Goal: Information Seeking & Learning: Learn about a topic

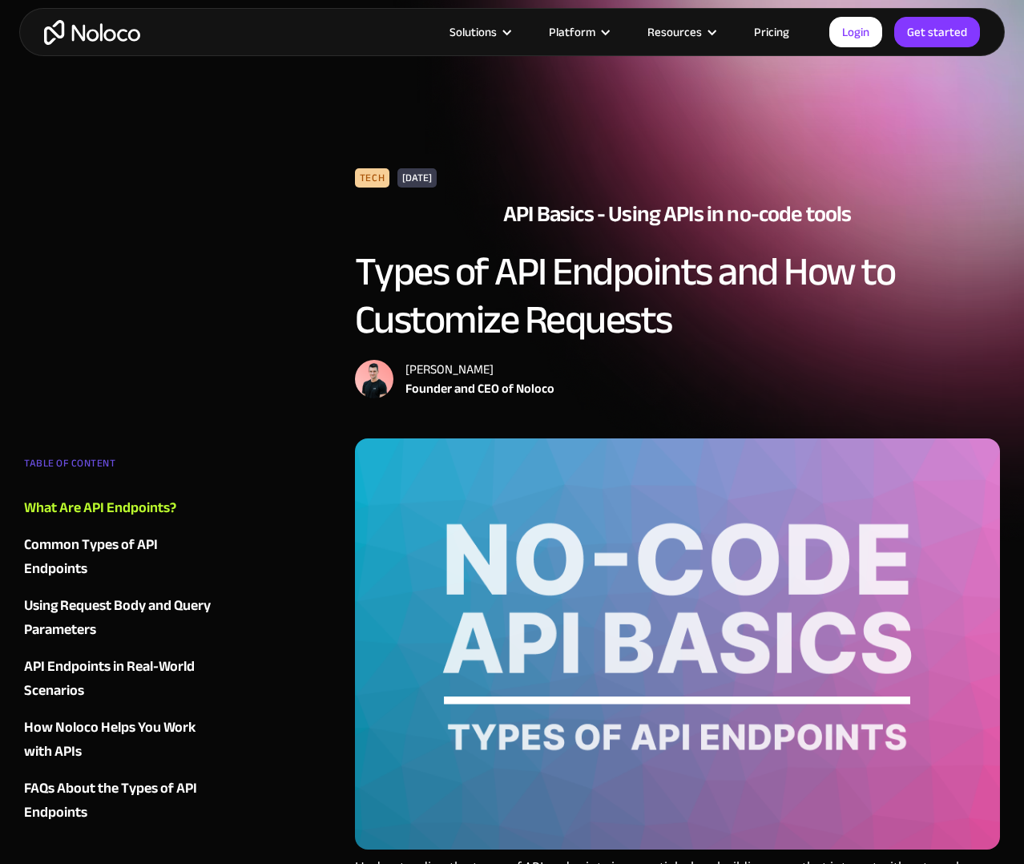
scroll to position [731, 0]
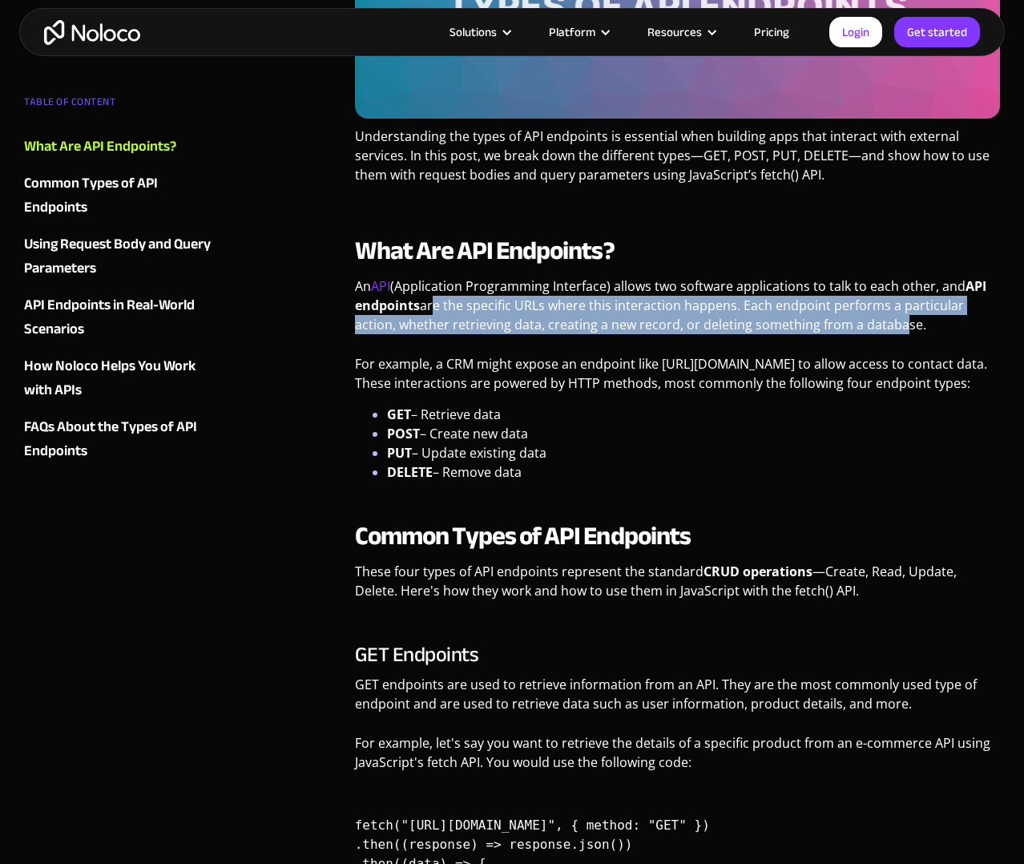
drag, startPoint x: 428, startPoint y: 305, endPoint x: 662, endPoint y: 339, distance: 236.5
click at [886, 327] on p "An API (Application Programming Interface) allows two software applications to …" at bounding box center [677, 312] width 645 height 70
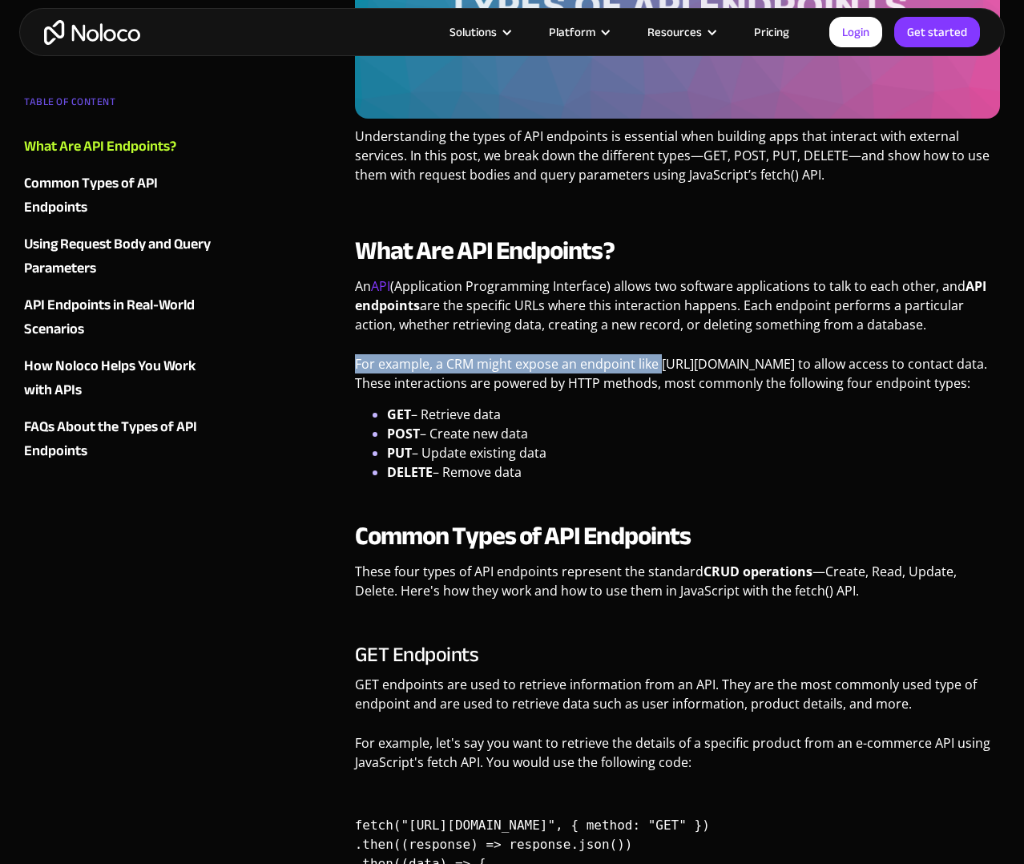
drag, startPoint x: 357, startPoint y: 369, endPoint x: 664, endPoint y: 367, distance: 307.0
click at [664, 367] on p "For example, a CRM might expose an endpoint like [URL][DOMAIN_NAME] to allow ac…" at bounding box center [677, 379] width 645 height 51
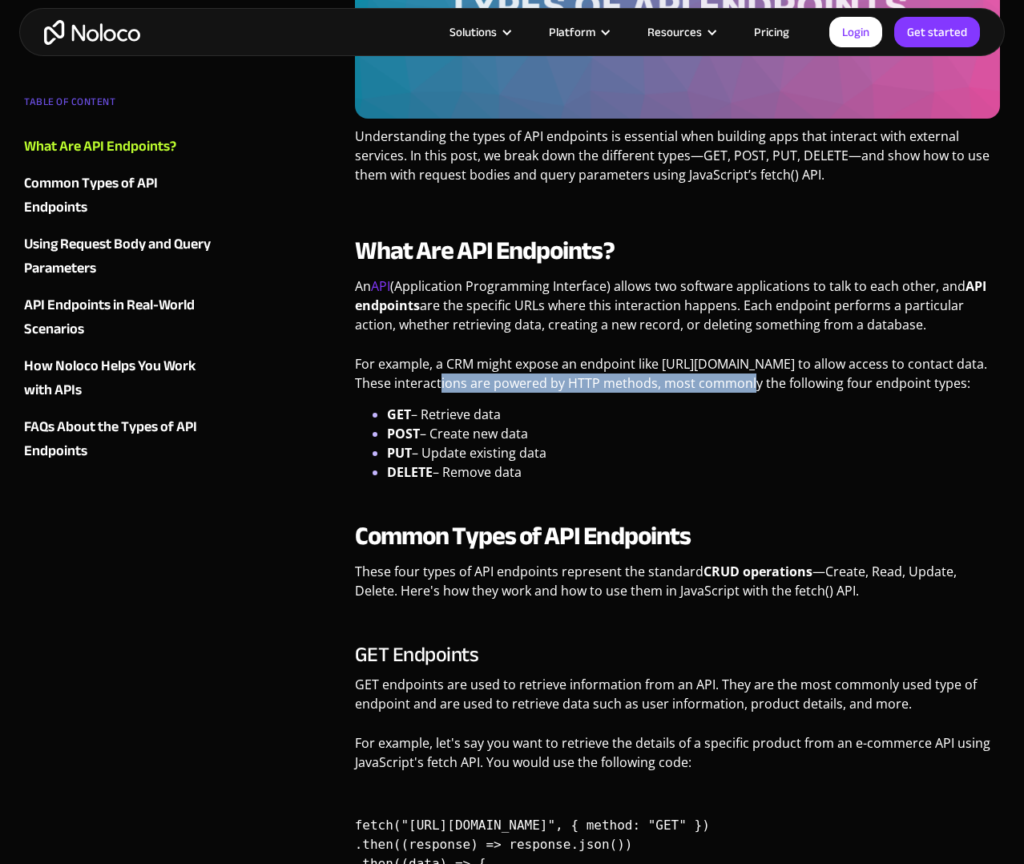
drag, startPoint x: 438, startPoint y: 384, endPoint x: 731, endPoint y: 386, distance: 292.6
click at [731, 386] on p "For example, a CRM might expose an endpoint like [URL][DOMAIN_NAME] to allow ac…" at bounding box center [677, 379] width 645 height 51
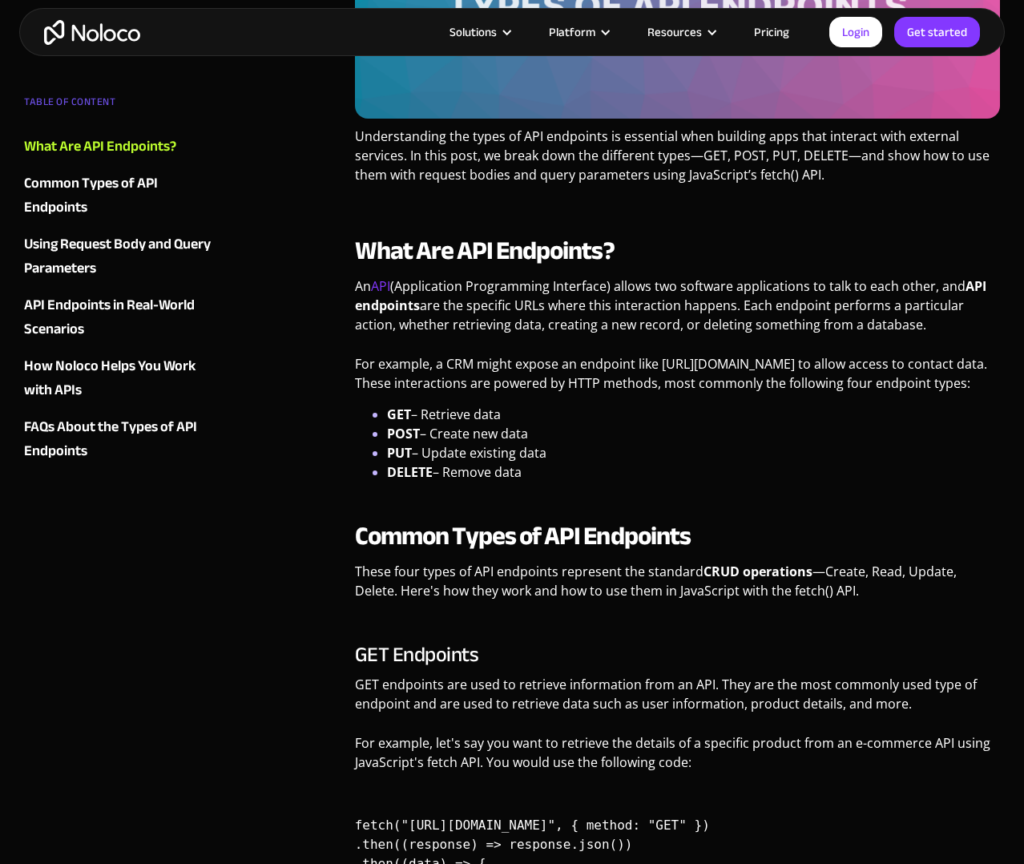
click at [452, 405] on p "For example, a CRM might expose an endpoint like [URL][DOMAIN_NAME] to allow ac…" at bounding box center [677, 379] width 645 height 51
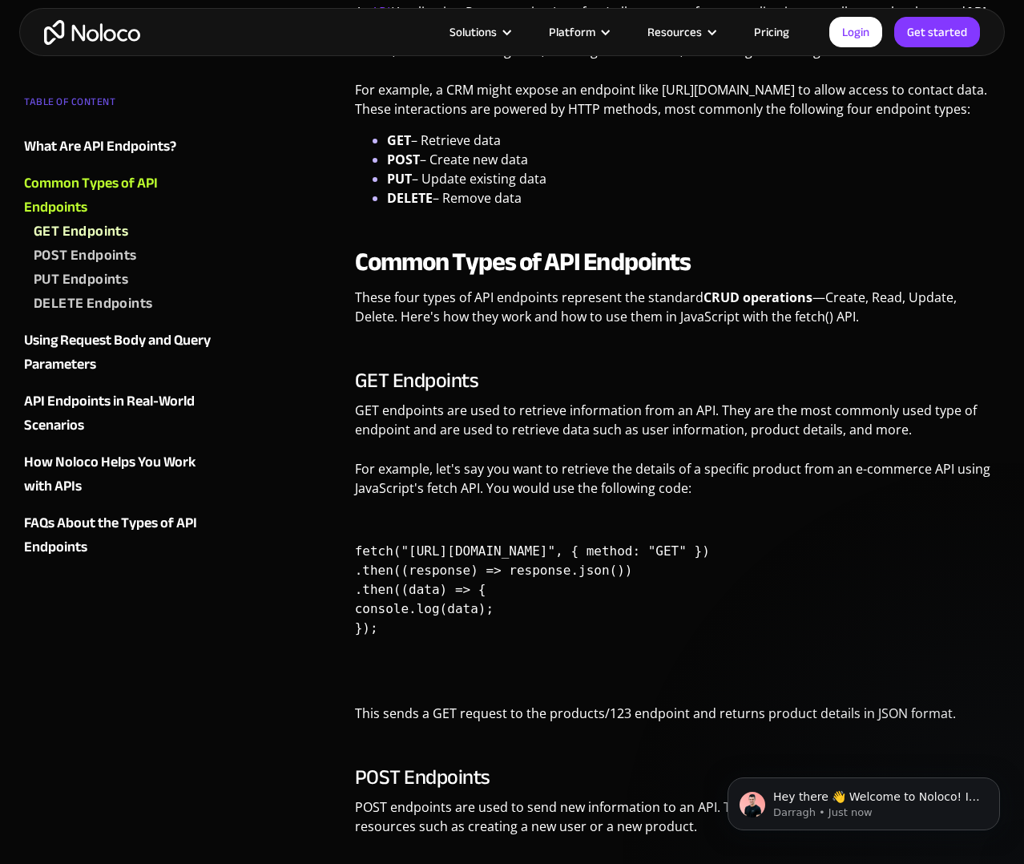
scroll to position [0, 0]
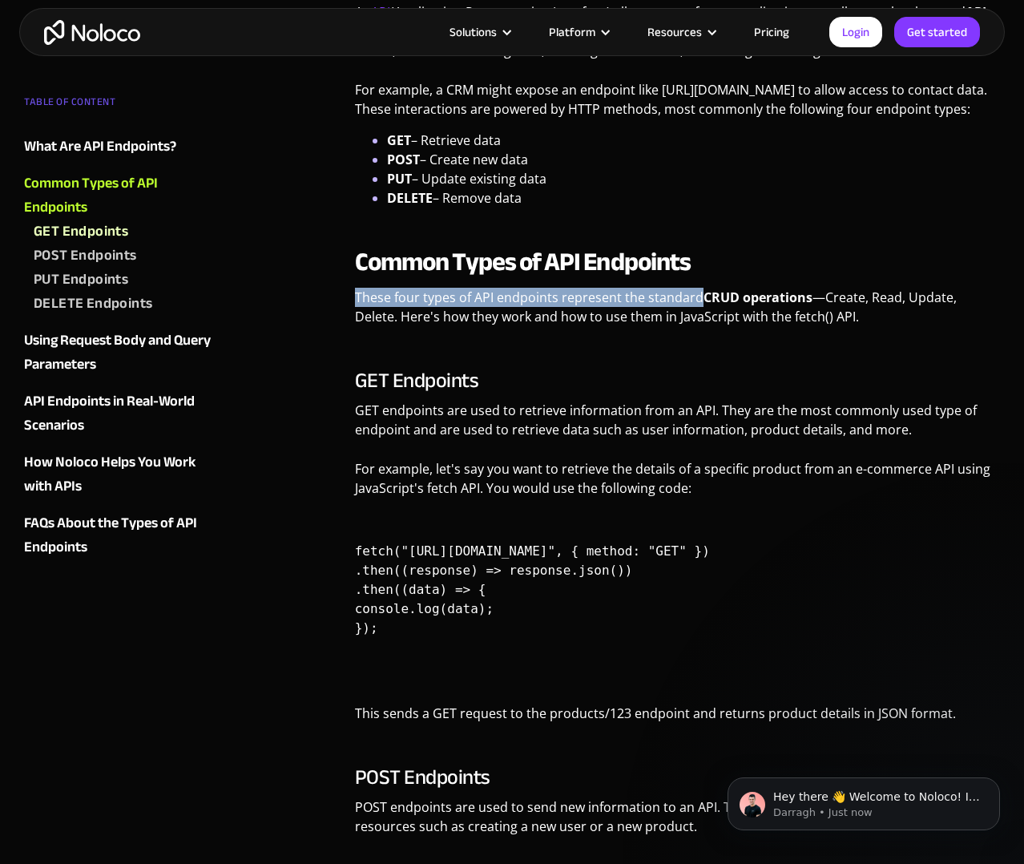
drag, startPoint x: 358, startPoint y: 318, endPoint x: 695, endPoint y: 319, distance: 336.7
click at [695, 319] on p "These four types of API endpoints represent the standard CRUD operations —Creat…" at bounding box center [677, 313] width 645 height 51
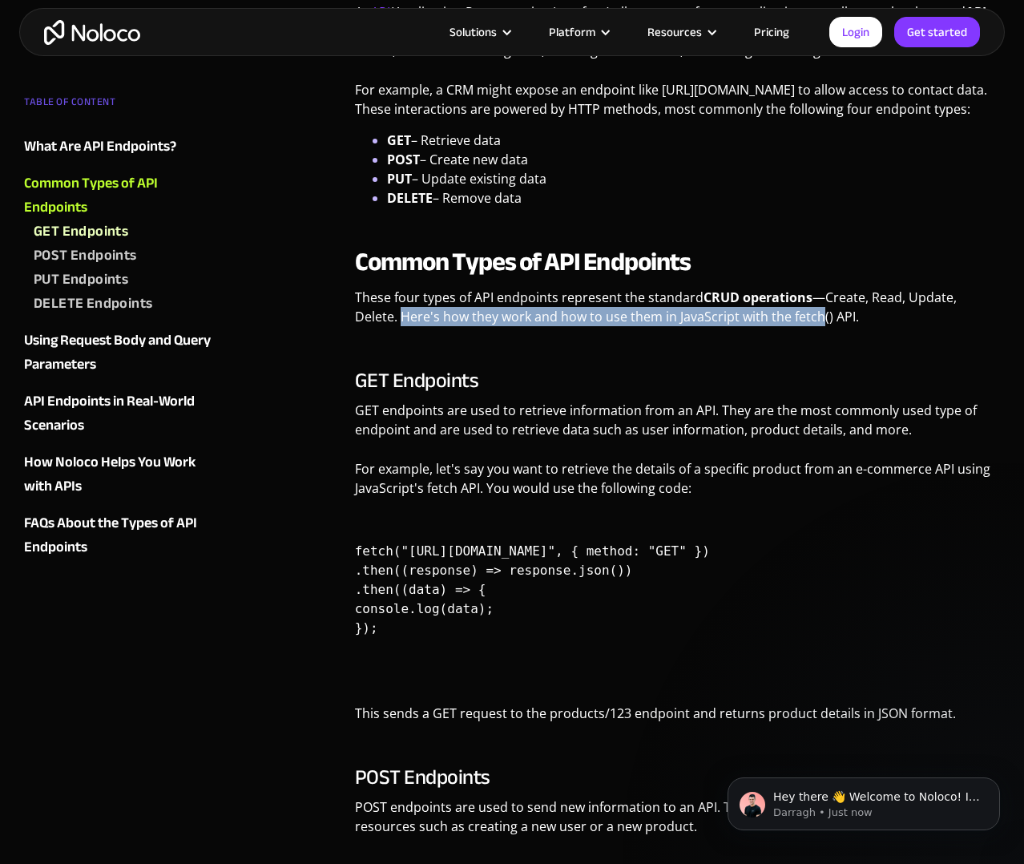
drag, startPoint x: 390, startPoint y: 341, endPoint x: 817, endPoint y: 337, distance: 426.5
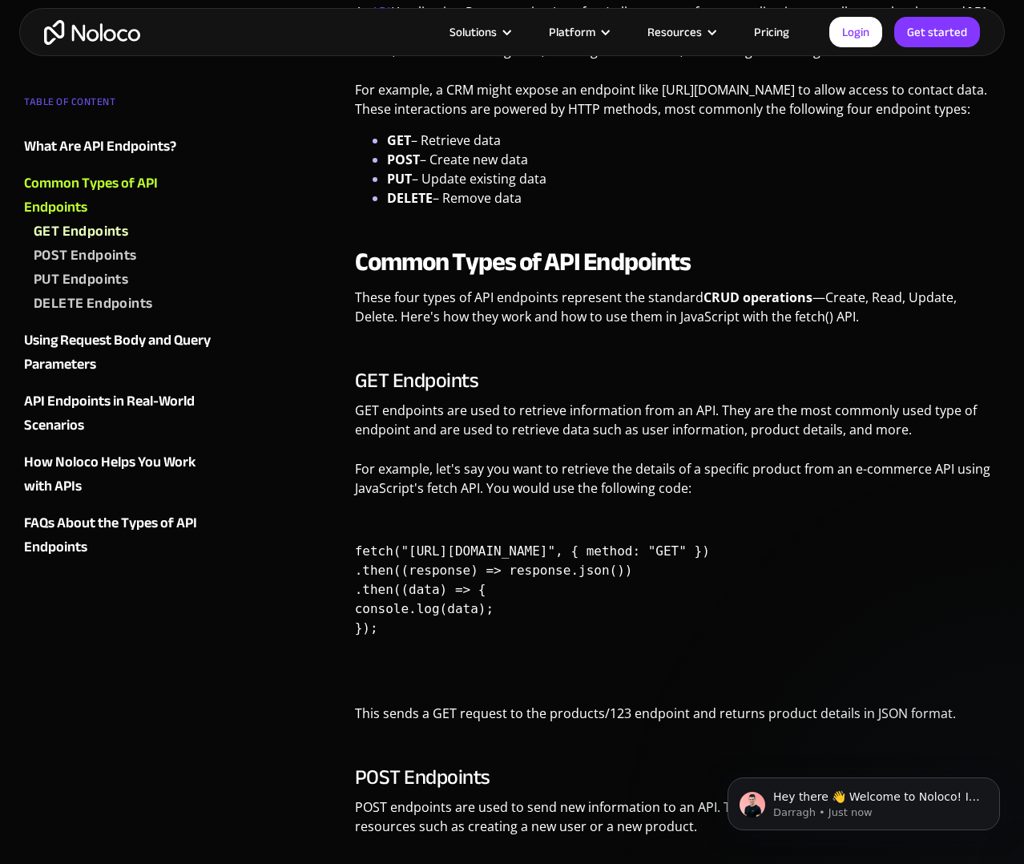
click at [830, 337] on p "These four types of API endpoints represent the standard CRUD operations —Creat…" at bounding box center [677, 313] width 645 height 51
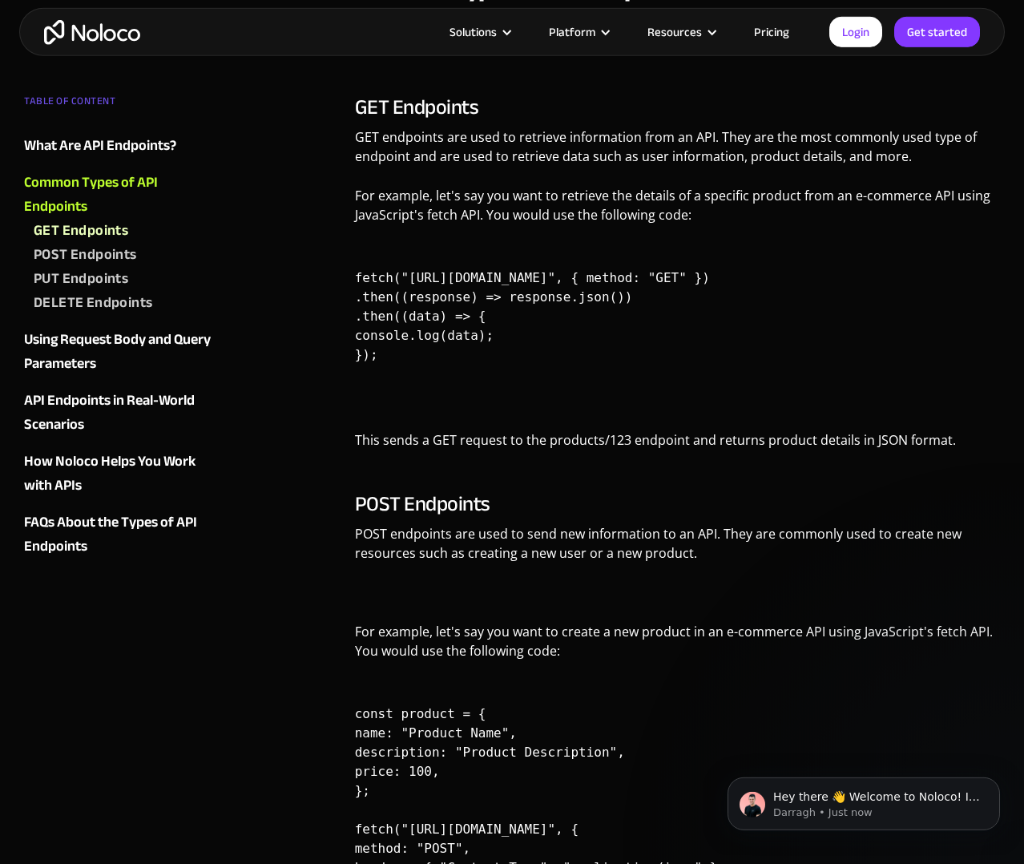
scroll to position [1279, 0]
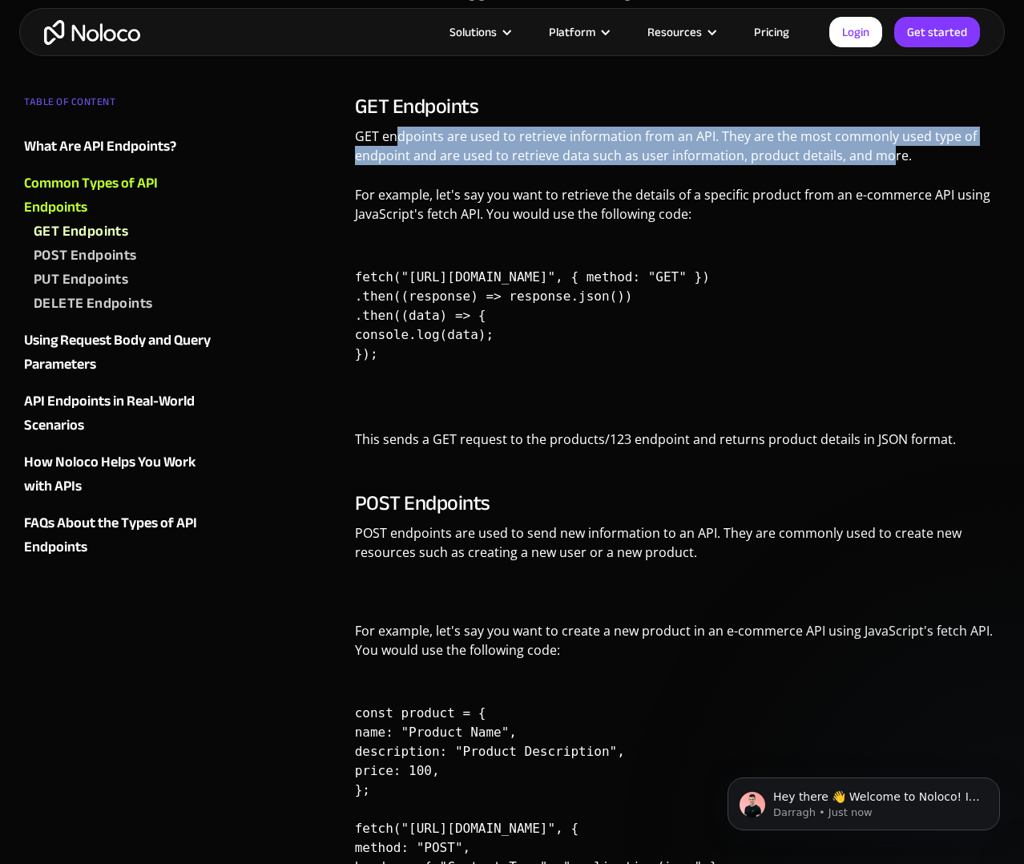
drag, startPoint x: 394, startPoint y: 156, endPoint x: 887, endPoint y: 179, distance: 492.7
click at [887, 177] on p "GET endpoints are used to retrieve information from an API. They are the most c…" at bounding box center [677, 152] width 645 height 51
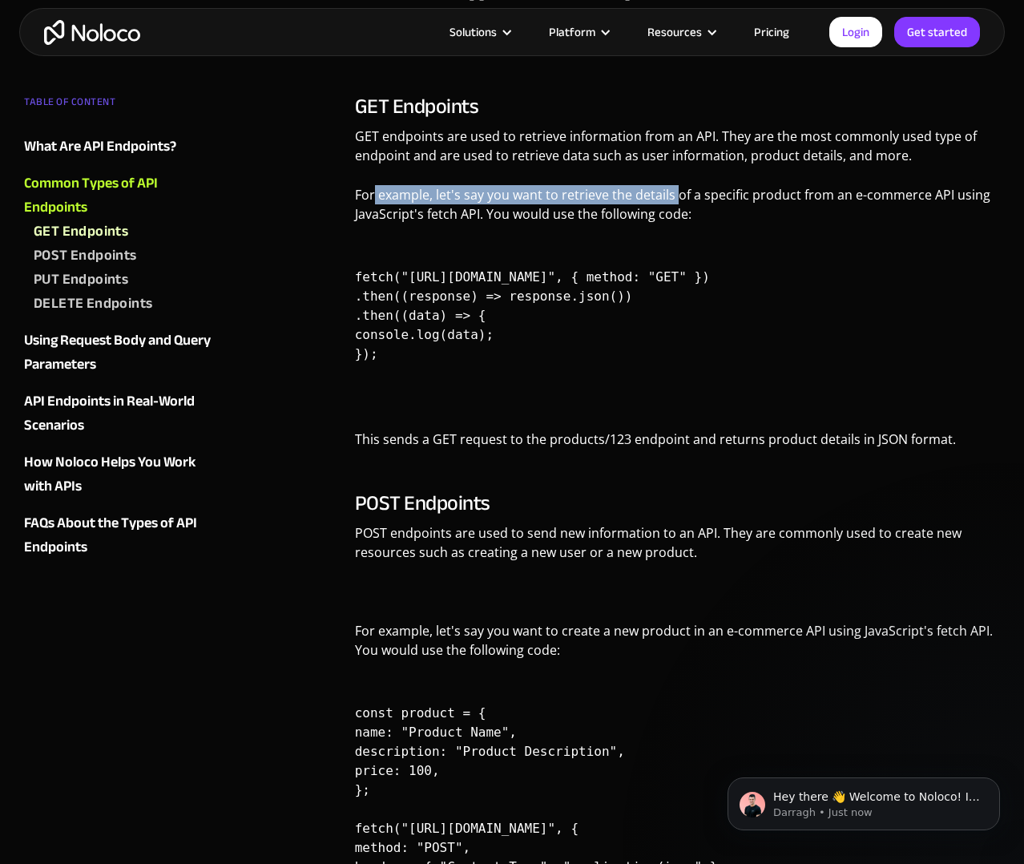
drag, startPoint x: 374, startPoint y: 220, endPoint x: 674, endPoint y: 217, distance: 299.8
click at [674, 217] on p "For example, let's say you want to retrieve the details of a specific product f…" at bounding box center [677, 210] width 645 height 51
click at [684, 233] on p "For example, let's say you want to retrieve the details of a specific product f…" at bounding box center [677, 210] width 645 height 51
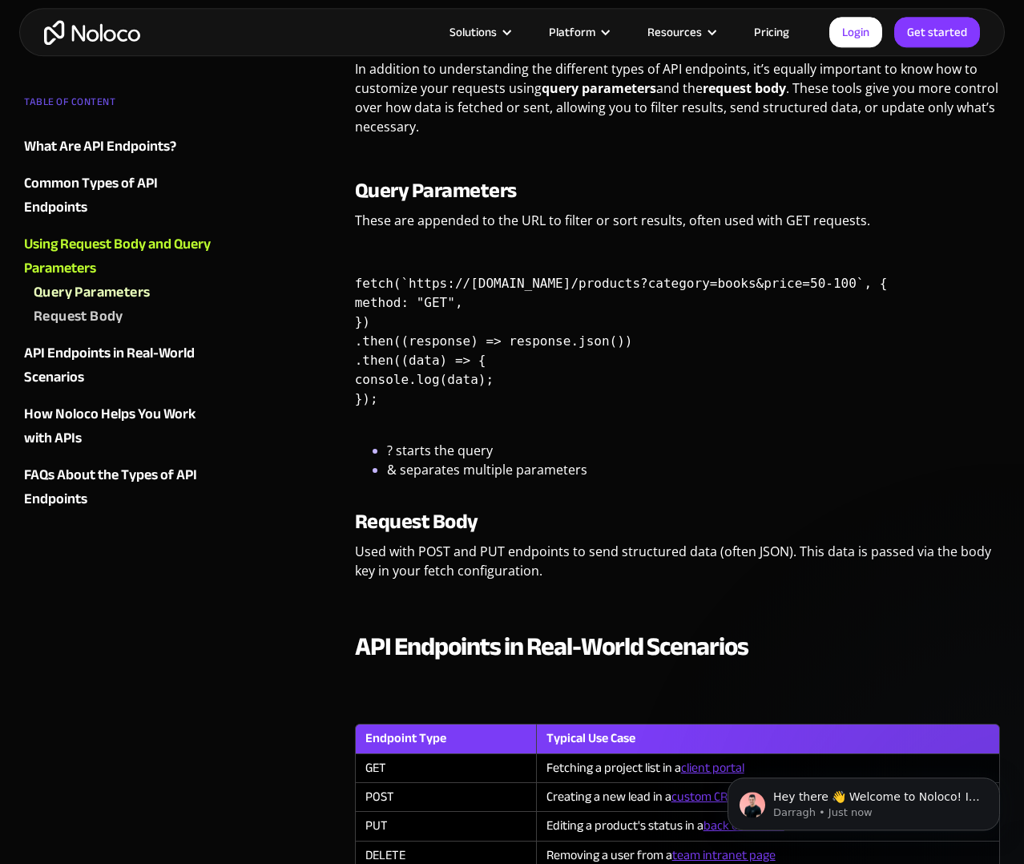
scroll to position [3381, 0]
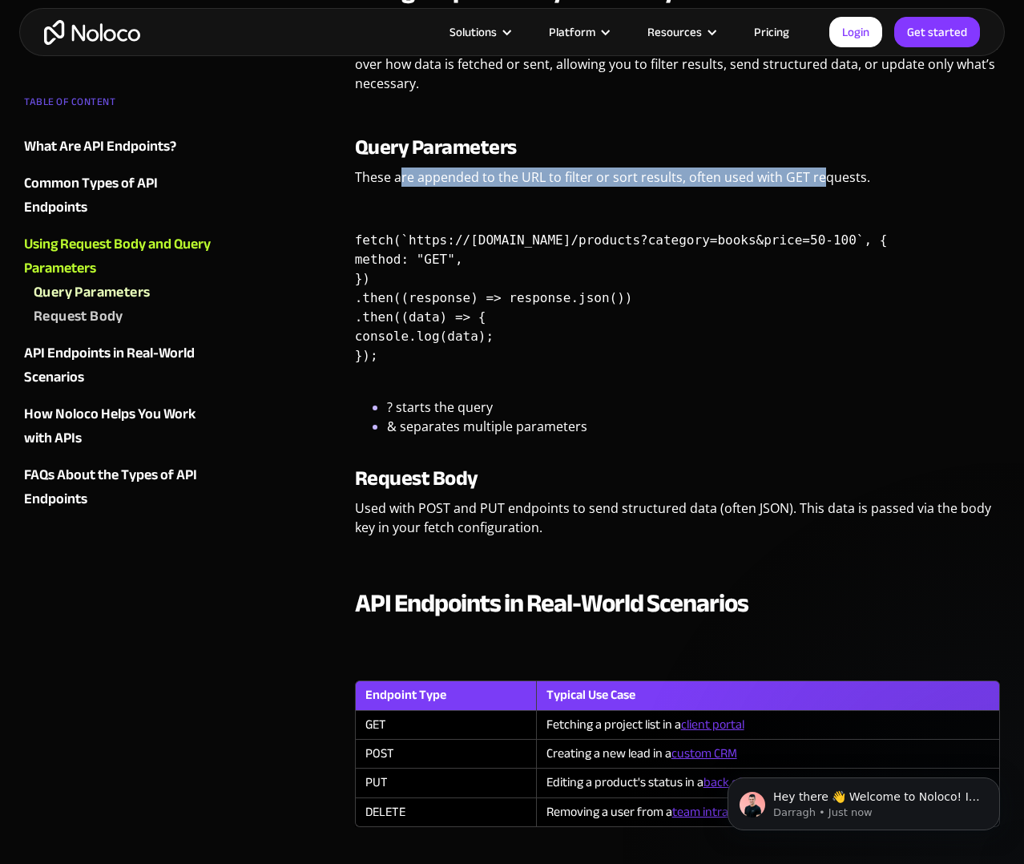
drag, startPoint x: 401, startPoint y: 195, endPoint x: 830, endPoint y: 199, distance: 428.9
click at [825, 199] on p "These are appended to the URL to filter or sort results, often used with GET re…" at bounding box center [677, 183] width 645 height 31
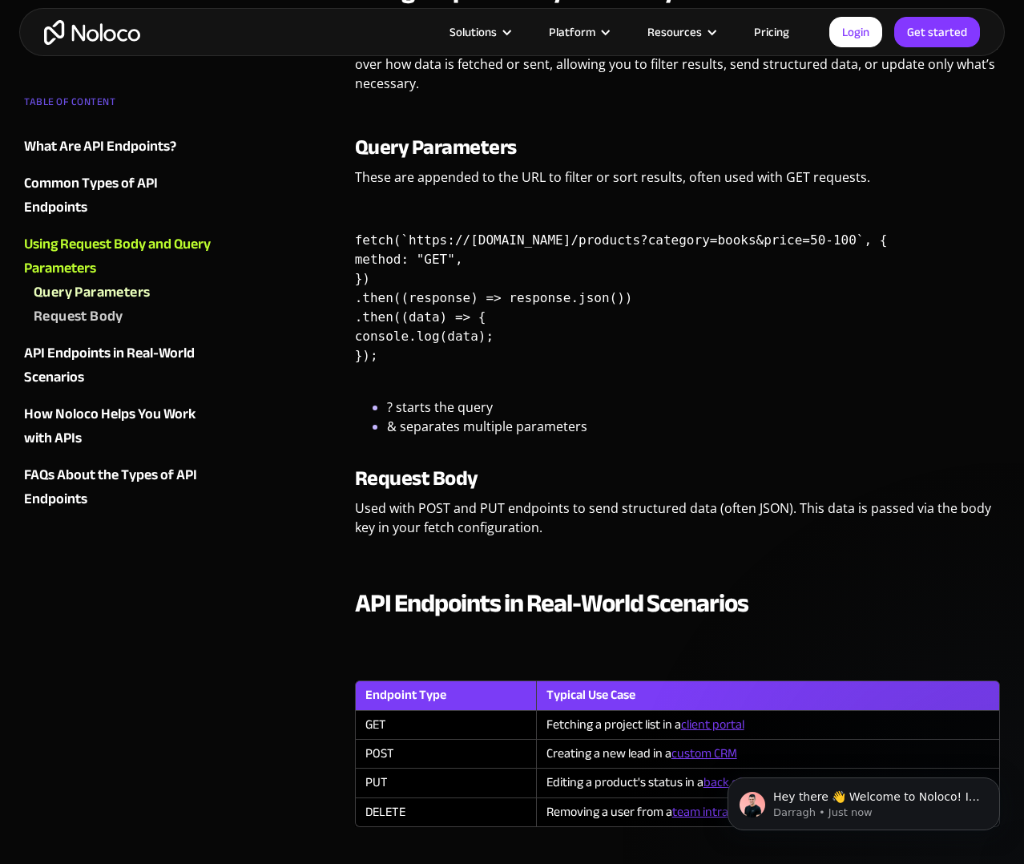
click at [834, 199] on p "These are appended to the URL to filter or sort results, often used with GET re…" at bounding box center [677, 183] width 645 height 31
click at [413, 530] on p "Used with POST and PUT endpoints to send structured data (often JSON). This dat…" at bounding box center [677, 524] width 645 height 51
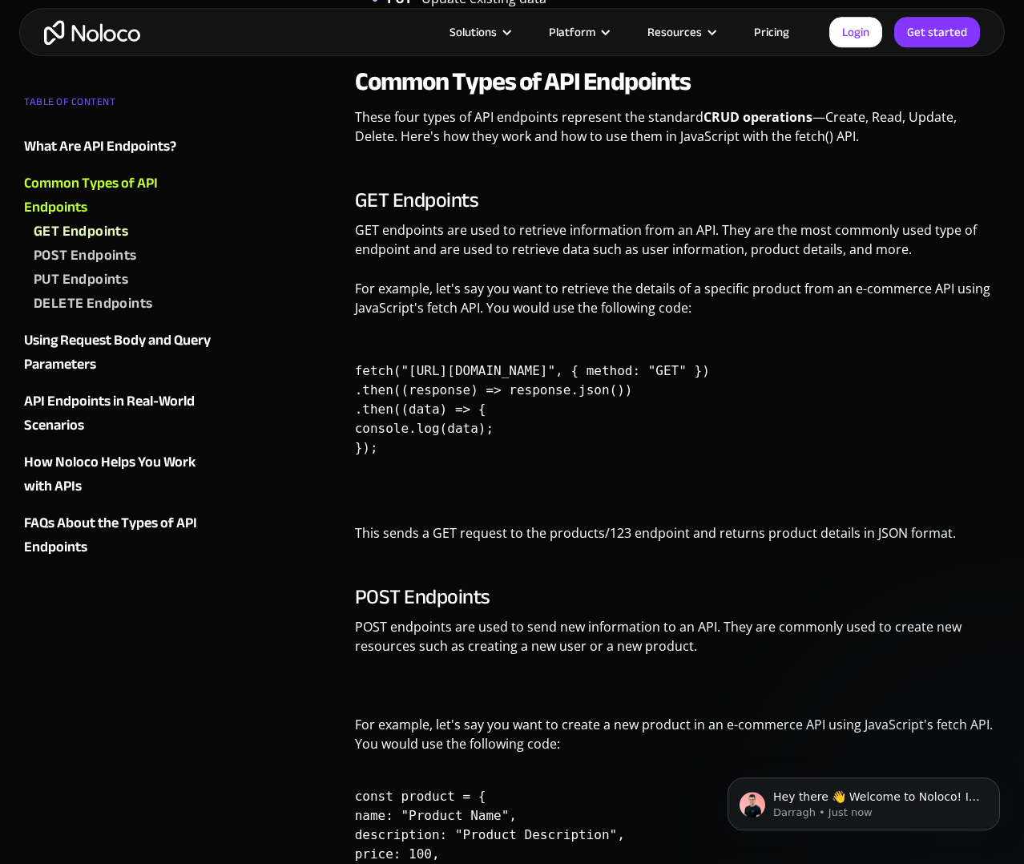
scroll to position [1188, 0]
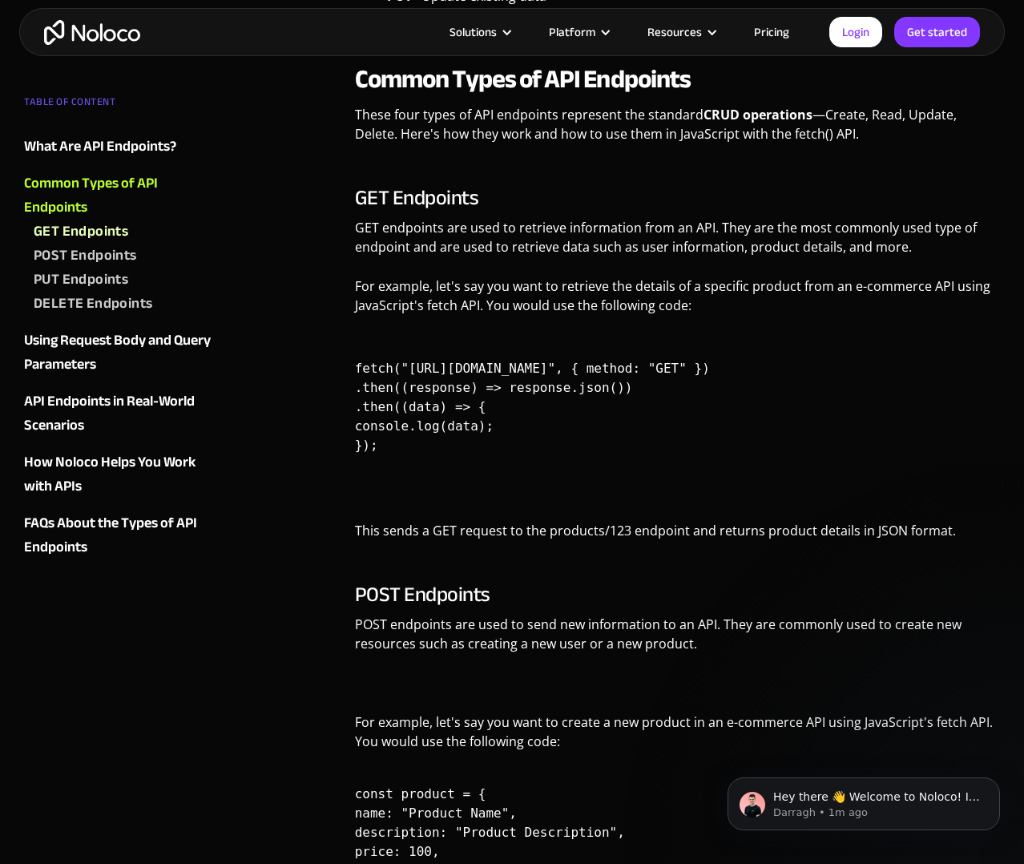
click at [441, 248] on p "GET endpoints are used to retrieve information from an API. They are the most c…" at bounding box center [677, 243] width 645 height 51
